Goal: Information Seeking & Learning: Learn about a topic

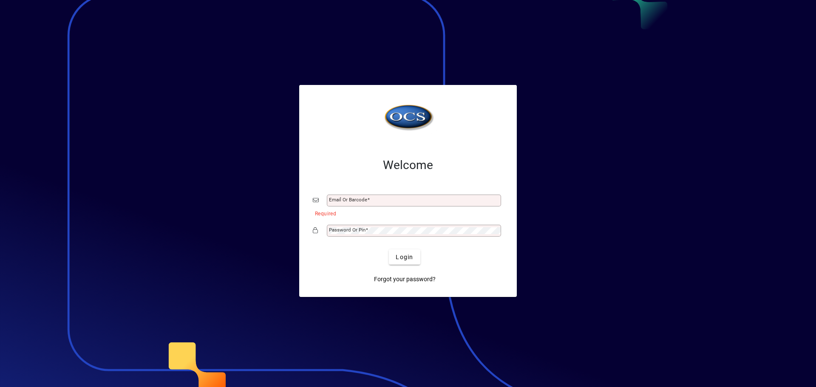
click at [355, 201] on input "Email or Barcode" at bounding box center [415, 200] width 172 height 7
type input "**********"
click at [349, 232] on mat-label "Password or Pin" at bounding box center [347, 230] width 37 height 6
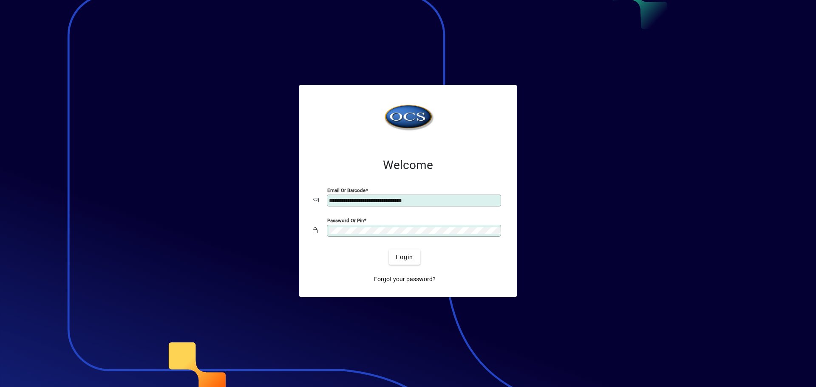
click at [389, 250] on button "Login" at bounding box center [404, 257] width 31 height 15
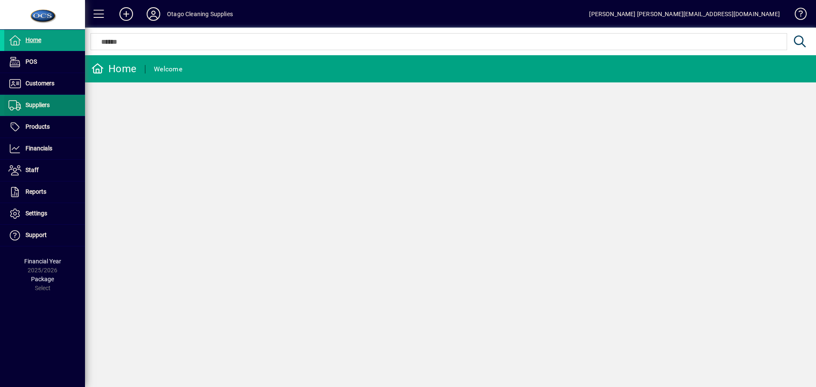
click at [36, 109] on span "Suppliers" at bounding box center [26, 105] width 45 height 10
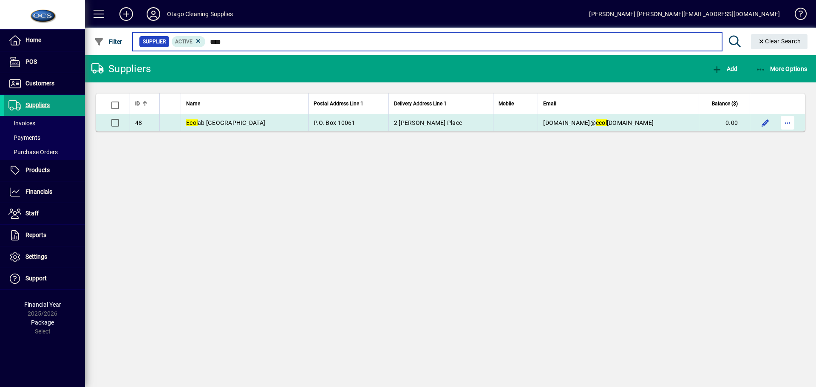
type input "****"
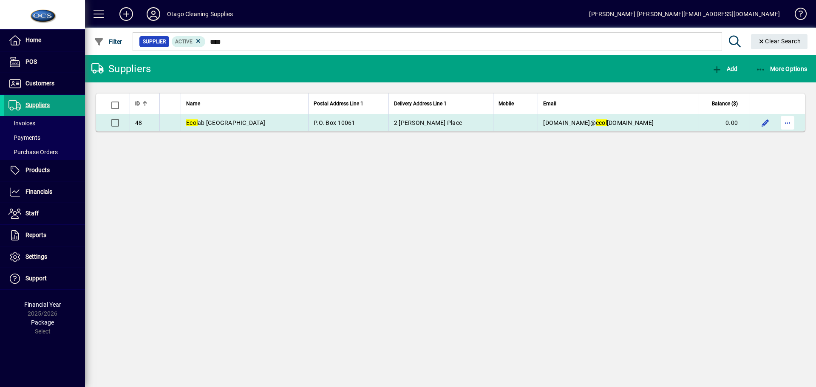
click at [788, 121] on span "button" at bounding box center [787, 123] width 20 height 20
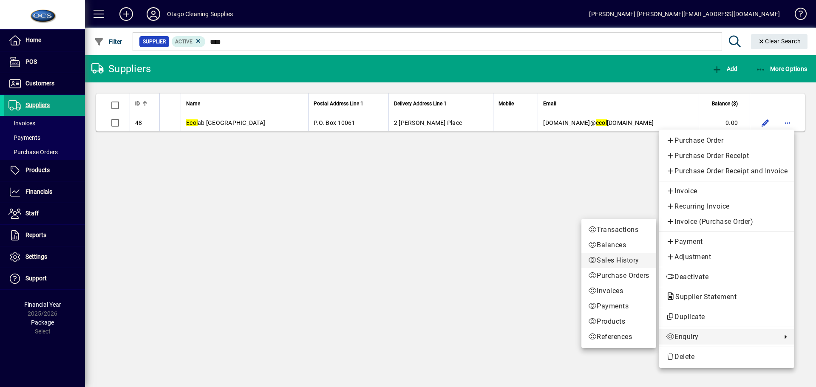
click at [594, 259] on span "Sales History" at bounding box center [618, 260] width 61 height 10
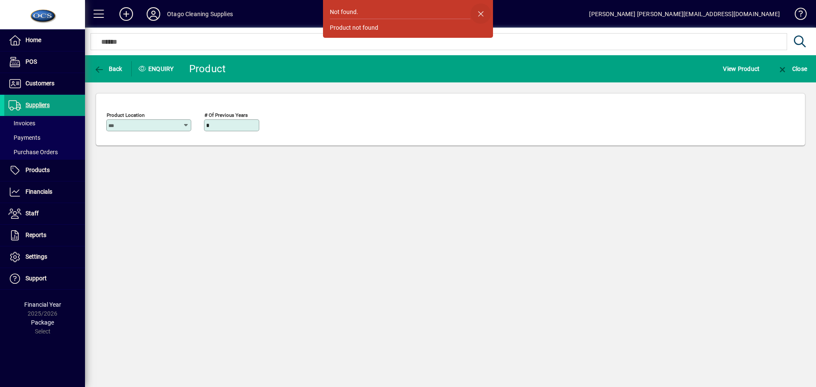
click at [483, 11] on span "button" at bounding box center [481, 13] width 20 height 20
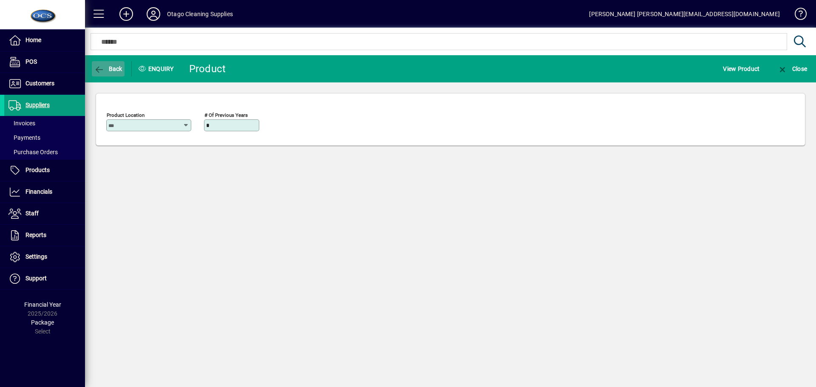
click at [111, 68] on span "Back" at bounding box center [108, 68] width 28 height 7
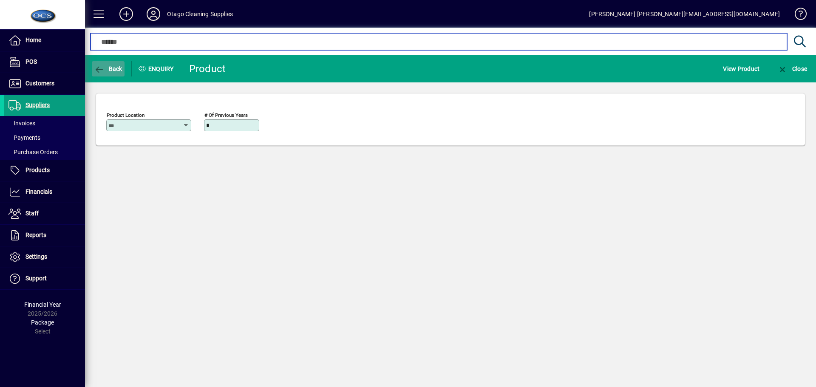
type input "****"
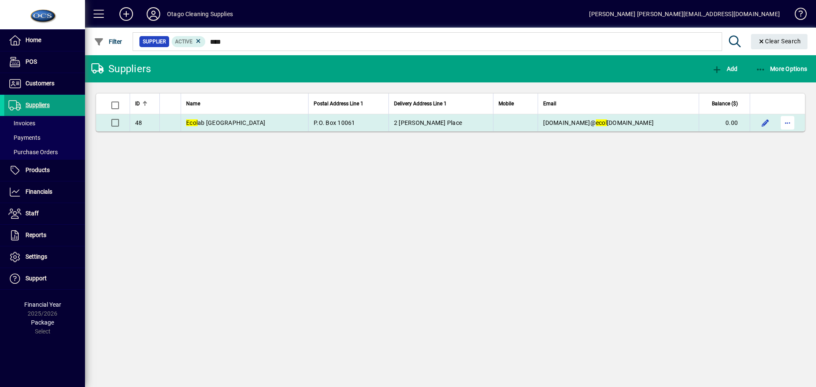
click at [783, 123] on span "button" at bounding box center [787, 123] width 20 height 20
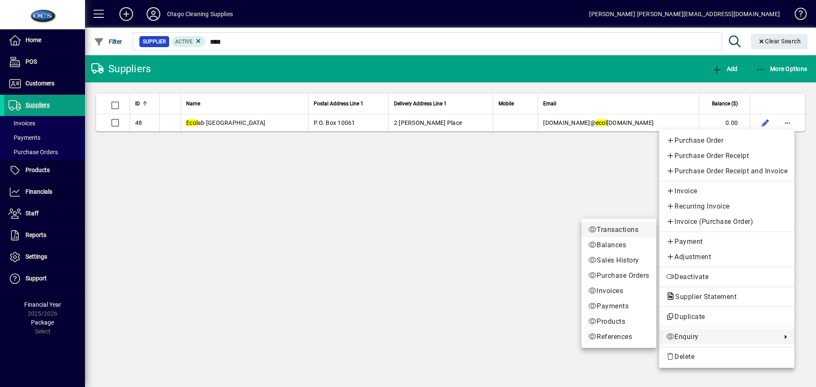
click at [604, 231] on span "Transactions" at bounding box center [618, 230] width 61 height 10
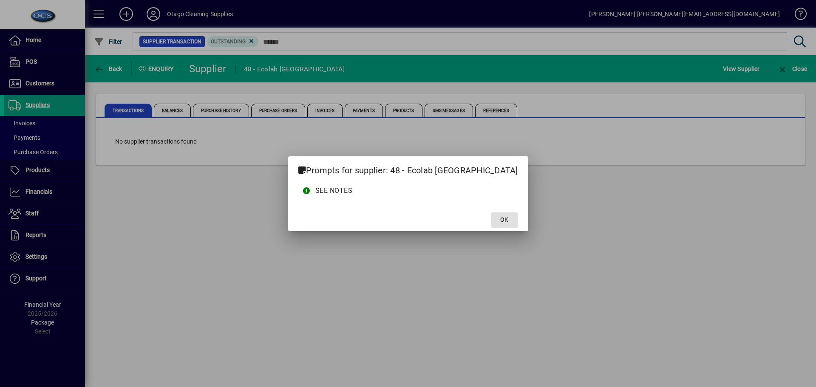
drag, startPoint x: 491, startPoint y: 220, endPoint x: 442, endPoint y: 198, distance: 53.6
click at [500, 220] on span "OK" at bounding box center [504, 219] width 8 height 9
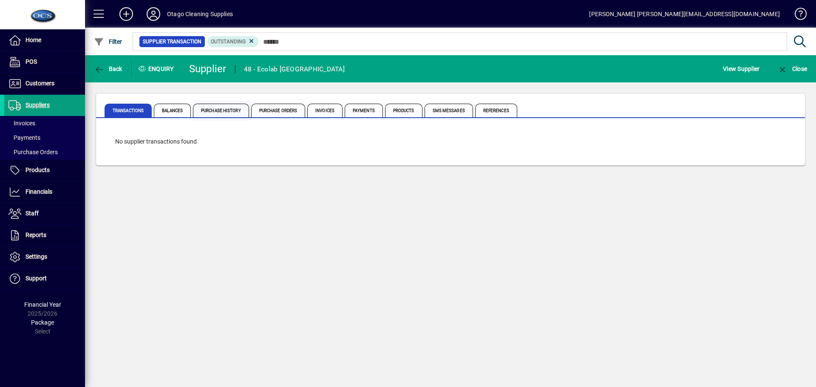
click at [207, 110] on span "Purchase History" at bounding box center [221, 111] width 56 height 14
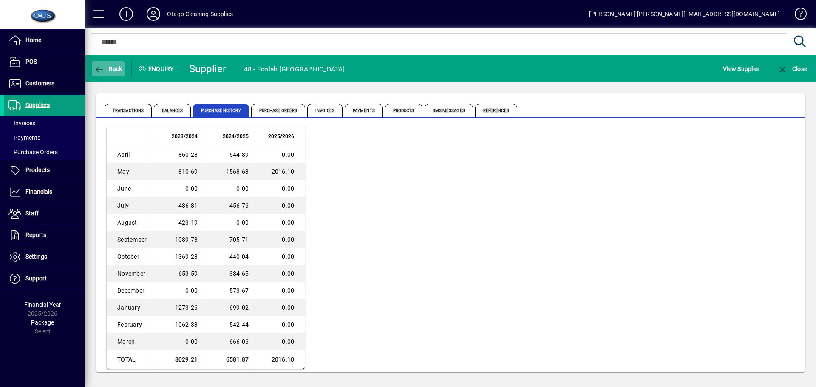
click at [112, 70] on span "Back" at bounding box center [108, 68] width 28 height 7
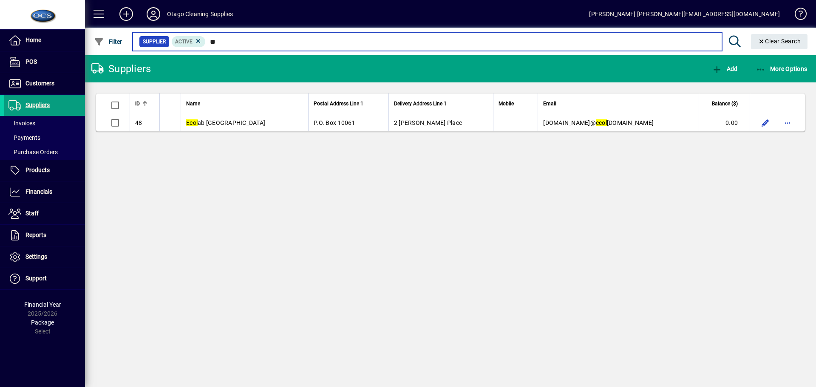
type input "*"
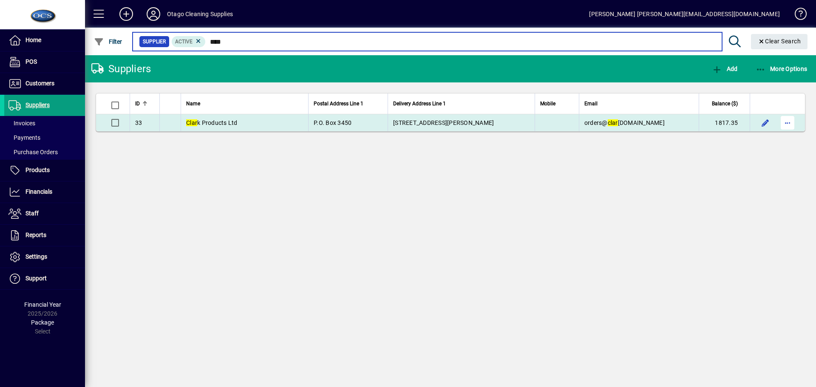
type input "****"
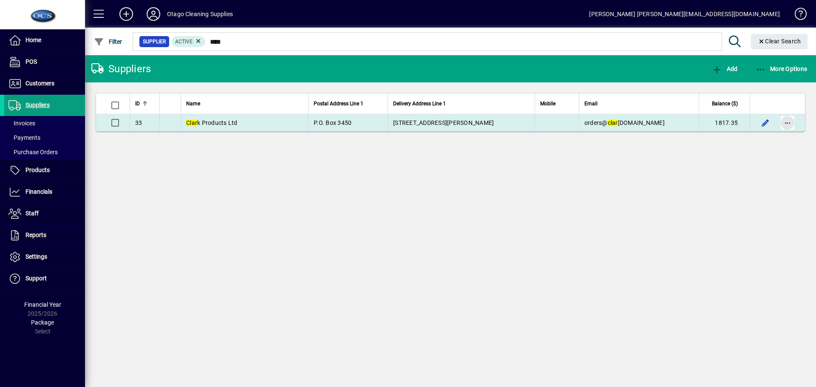
click at [786, 122] on span "button" at bounding box center [787, 123] width 20 height 20
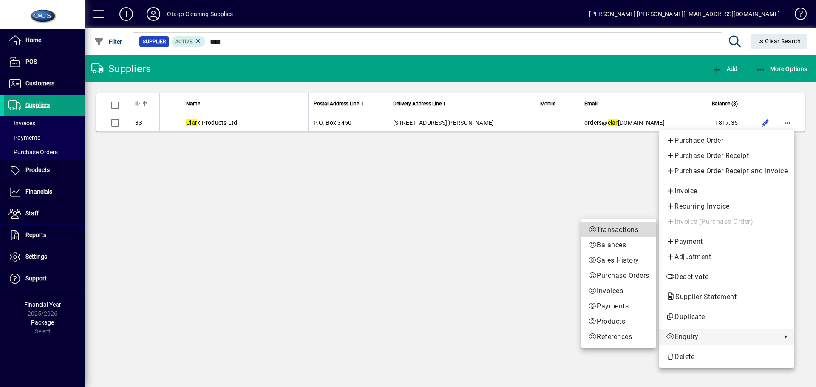
click at [604, 231] on span "Transactions" at bounding box center [618, 230] width 61 height 10
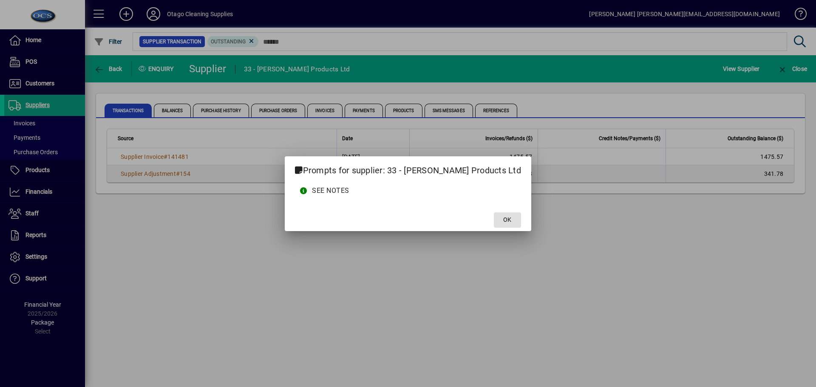
click at [494, 221] on span at bounding box center [507, 220] width 27 height 20
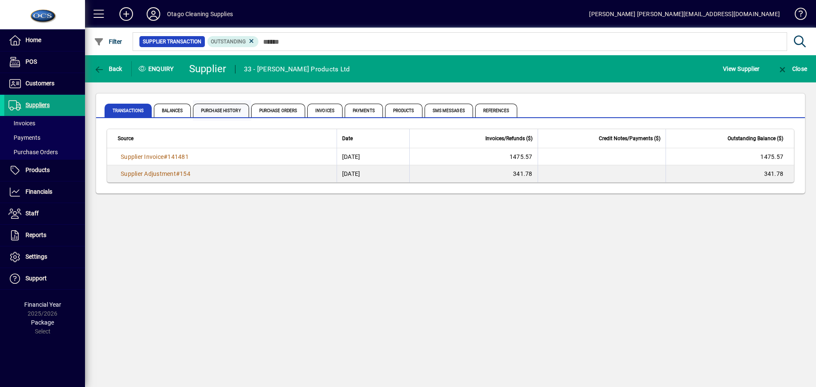
click at [220, 112] on span "Purchase History" at bounding box center [221, 111] width 56 height 14
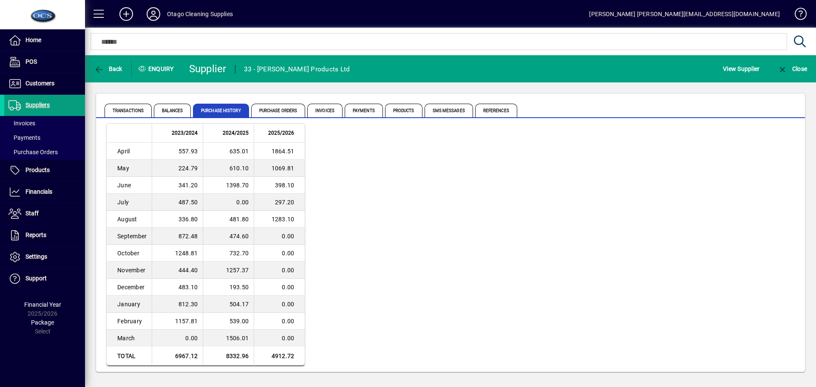
scroll to position [5, 0]
click at [38, 170] on span "Products" at bounding box center [38, 170] width 24 height 7
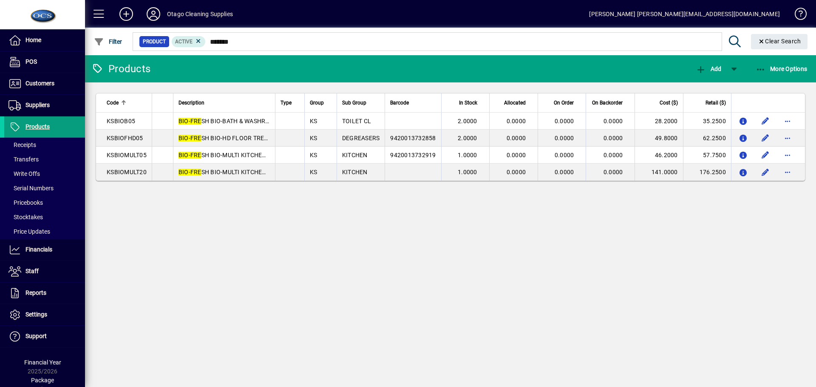
click at [197, 41] on icon at bounding box center [199, 41] width 8 height 8
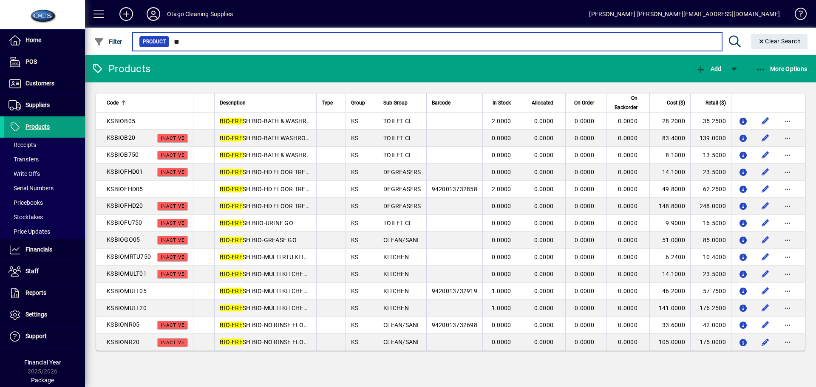
type input "*"
